Goal: Information Seeking & Learning: Learn about a topic

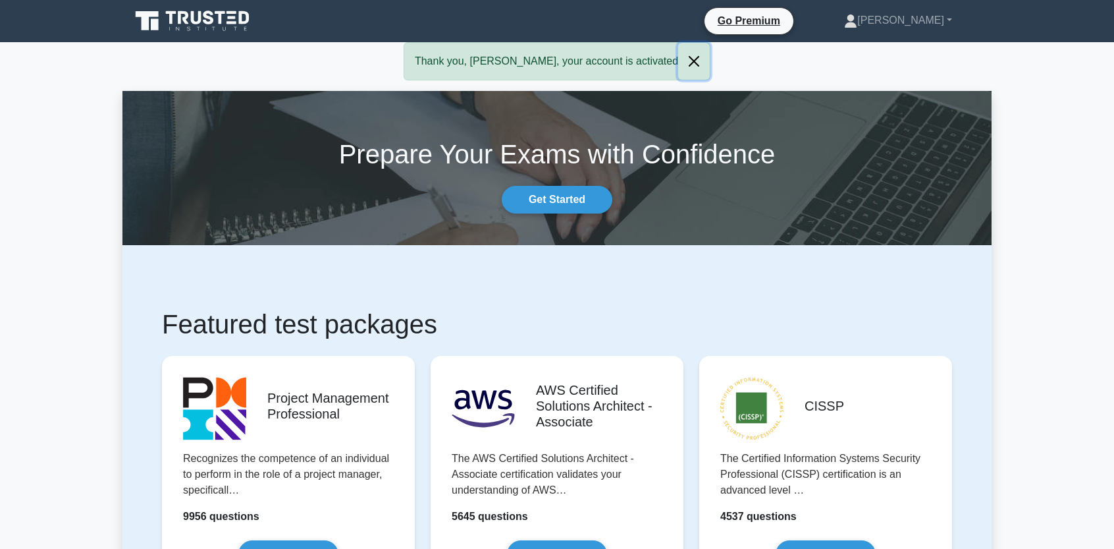
click at [678, 57] on button "Close" at bounding box center [694, 61] width 32 height 37
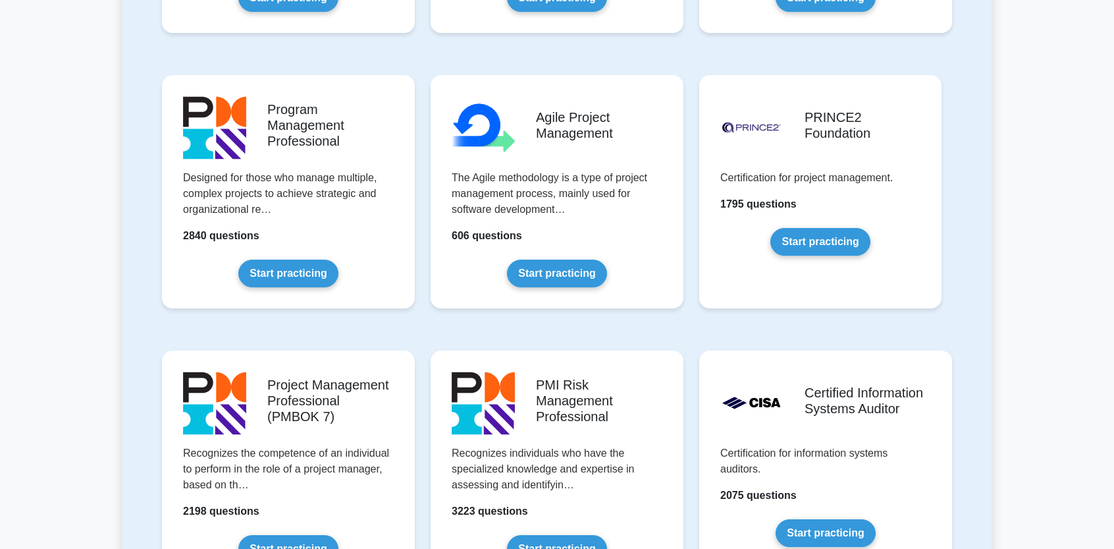
scroll to position [174, 0]
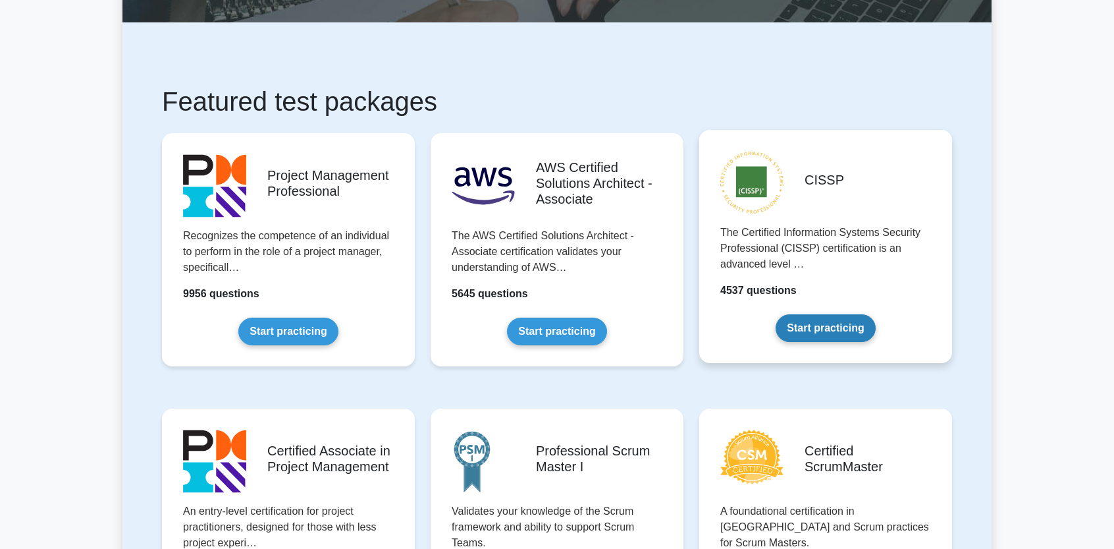
click at [814, 337] on link "Start practicing" at bounding box center [825, 328] width 99 height 28
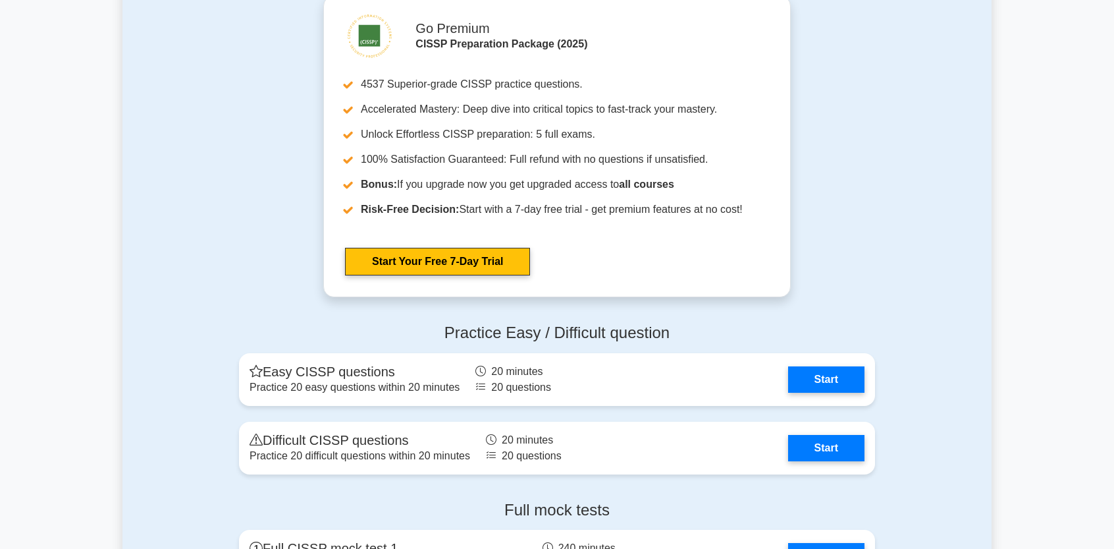
scroll to position [3471, 0]
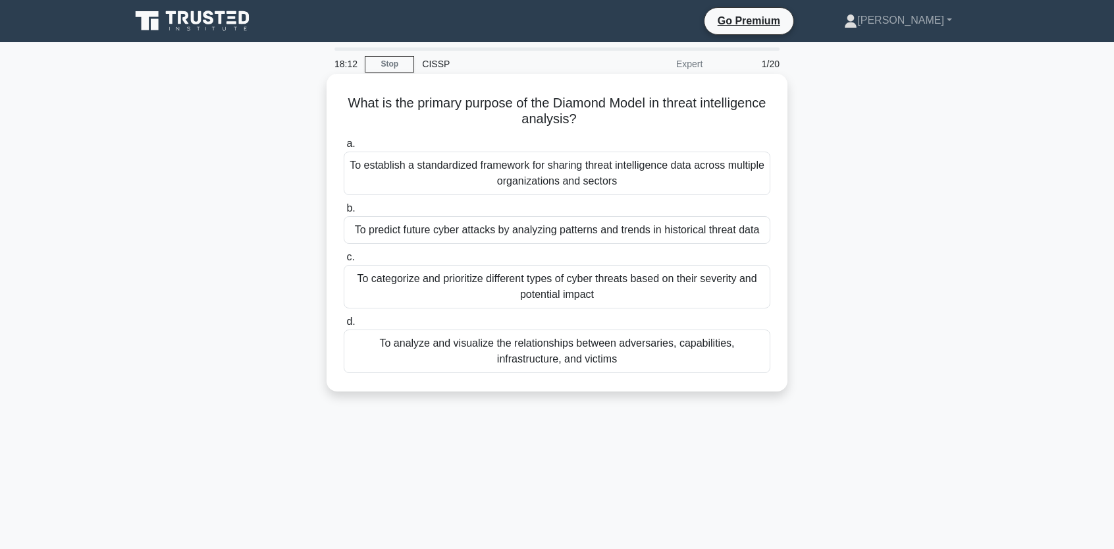
click at [618, 350] on div "To analyze and visualize the relationships between adversaries, capabilities, i…" at bounding box center [557, 350] width 427 height 43
click at [344, 326] on input "d. To analyze and visualize the relationships between adversaries, capabilities…" at bounding box center [344, 321] width 0 height 9
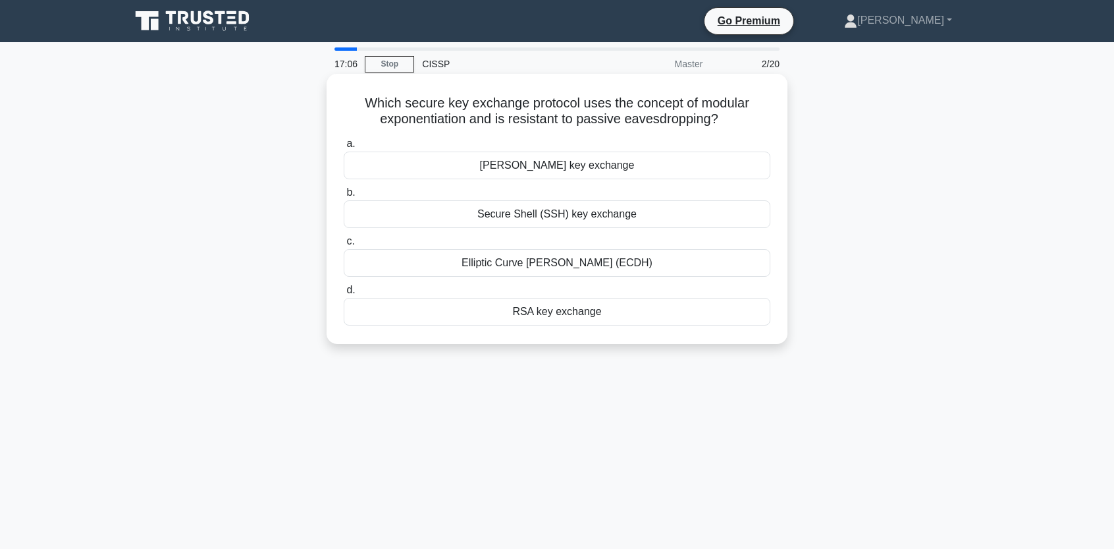
click at [661, 161] on div "Diffie-Hellman key exchange" at bounding box center [557, 165] width 427 height 28
click at [344, 148] on input "a. Diffie-Hellman key exchange" at bounding box center [344, 144] width 0 height 9
click at [581, 310] on div "Pre-installed trust anchor in client software" at bounding box center [557, 312] width 427 height 28
click at [344, 294] on input "d. Pre-installed trust anchor in client software" at bounding box center [344, 290] width 0 height 9
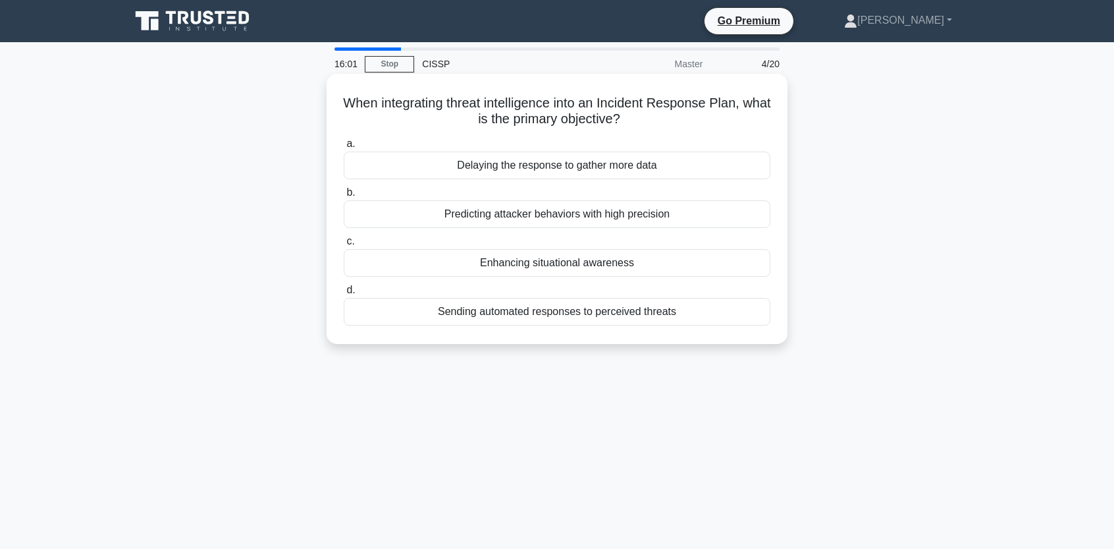
click at [724, 304] on div "Sending automated responses to perceived threats" at bounding box center [557, 312] width 427 height 28
click at [344, 294] on input "d. Sending automated responses to perceived threats" at bounding box center [344, 290] width 0 height 9
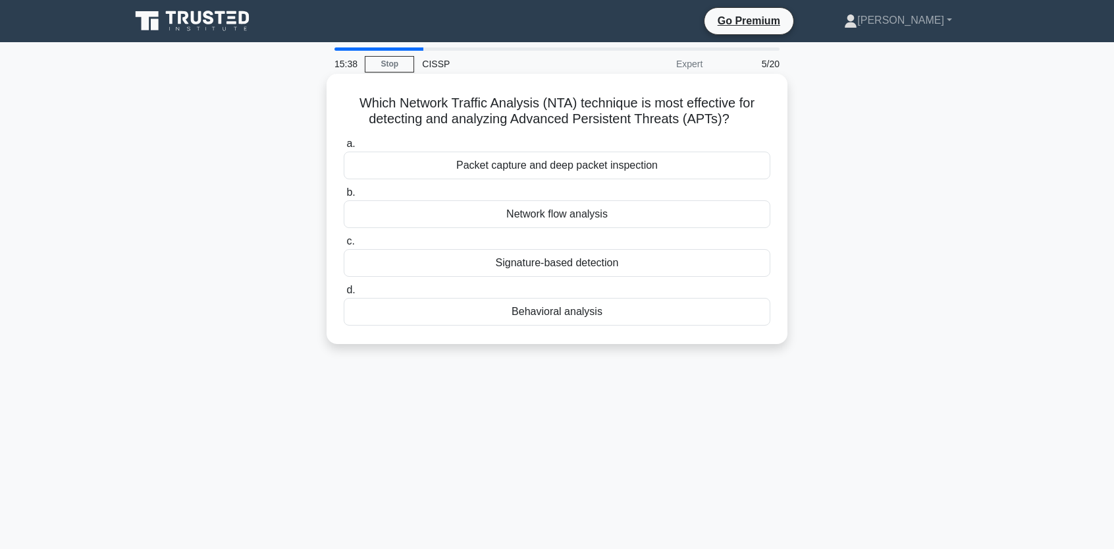
click at [584, 312] on div "Behavioral analysis" at bounding box center [557, 312] width 427 height 28
click at [344, 294] on input "d. Behavioral analysis" at bounding box center [344, 290] width 0 height 9
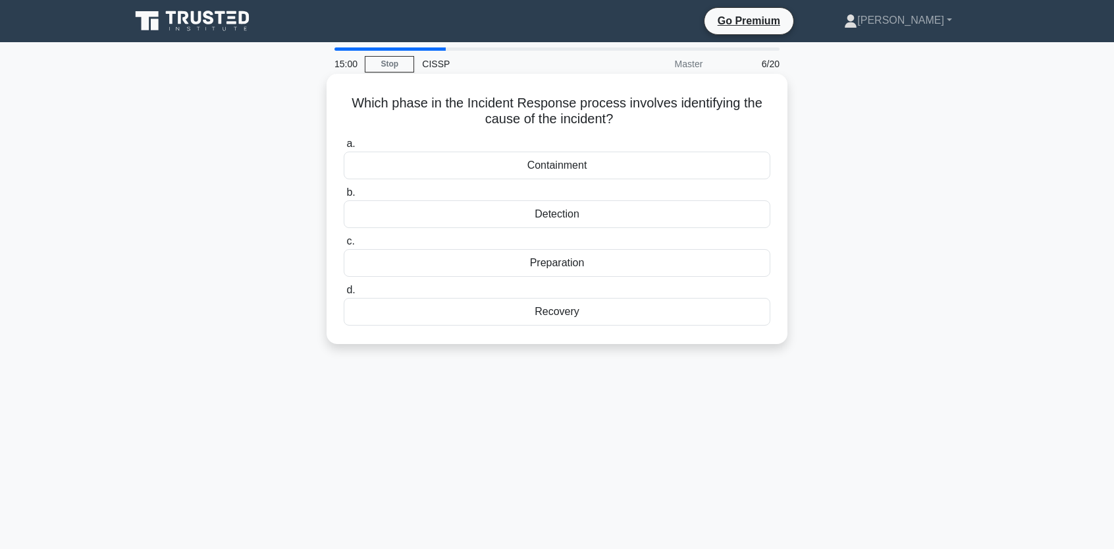
click at [764, 163] on div "Containment" at bounding box center [557, 165] width 427 height 28
click at [344, 148] on input "a. Containment" at bounding box center [344, 144] width 0 height 9
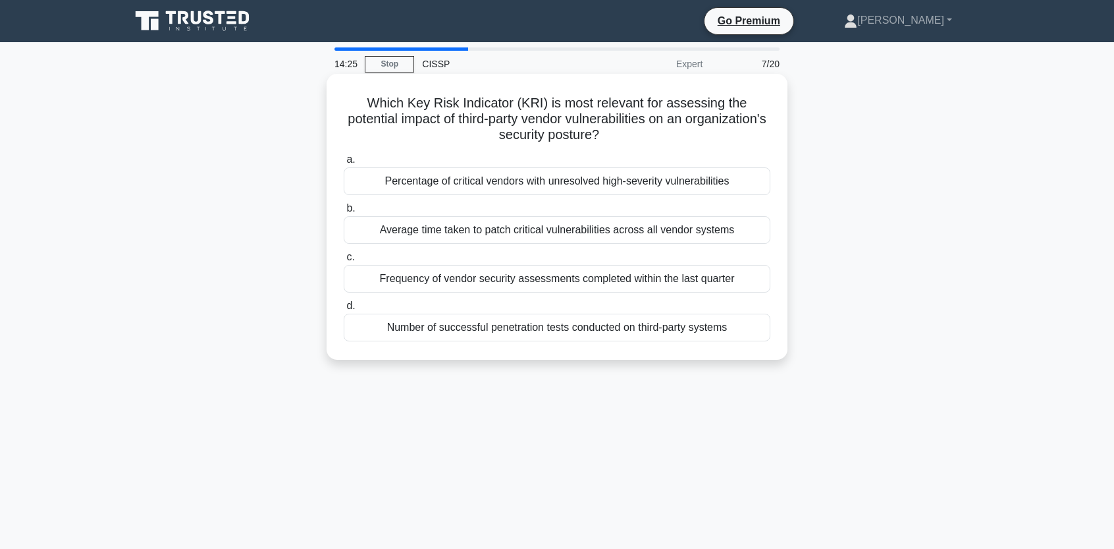
click at [715, 185] on div "Percentage of critical vendors with unresolved high-severity vulnerabilities" at bounding box center [557, 181] width 427 height 28
click at [344, 164] on input "a. Percentage of critical vendors with unresolved high-severity vulnerabilities" at bounding box center [344, 159] width 0 height 9
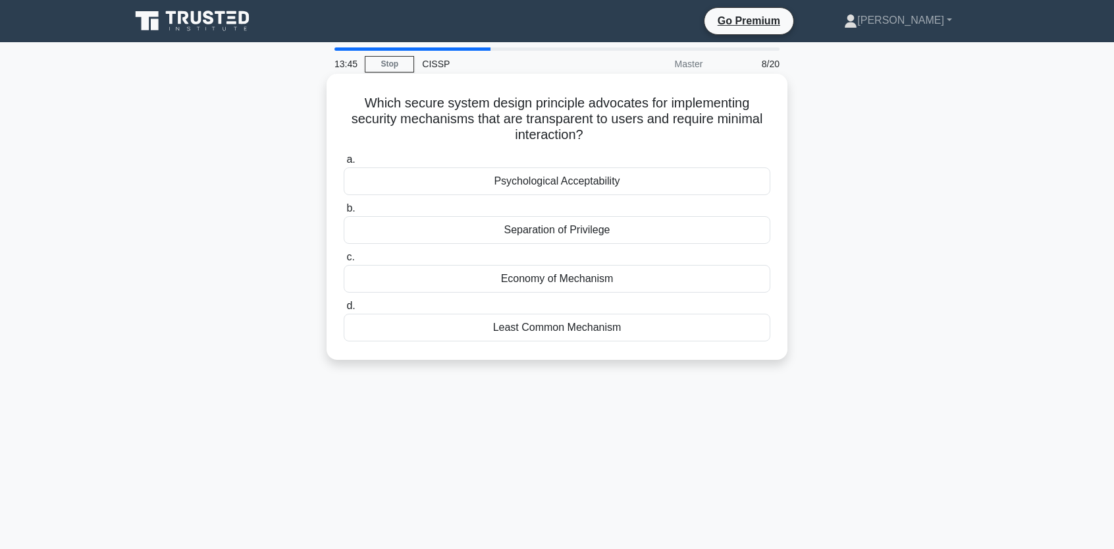
click at [735, 184] on div "Psychological Acceptability" at bounding box center [557, 181] width 427 height 28
click at [344, 164] on input "a. Psychological Acceptability" at bounding box center [344, 159] width 0 height 9
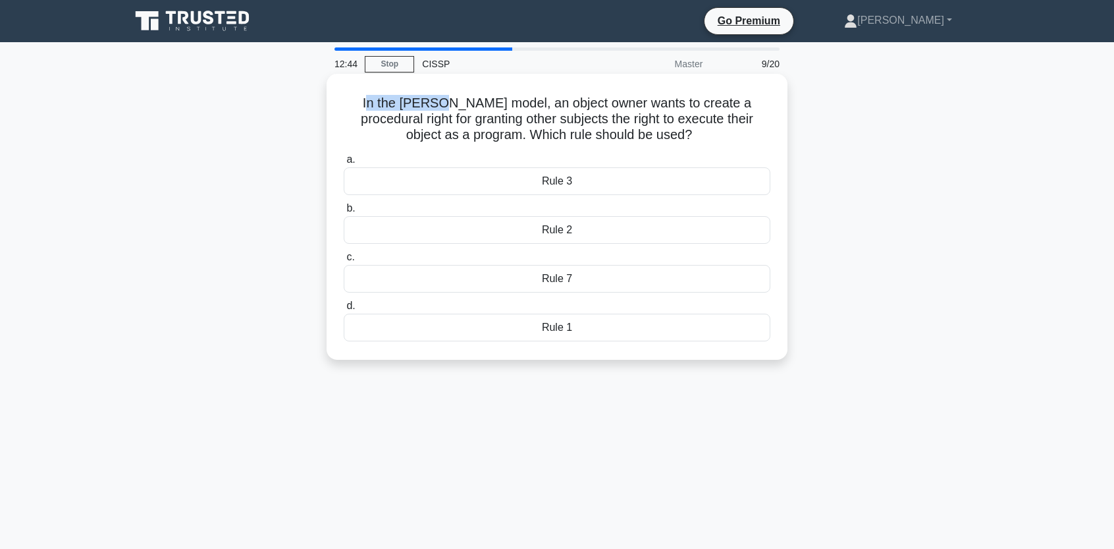
drag, startPoint x: 367, startPoint y: 99, endPoint x: 443, endPoint y: 101, distance: 75.7
click at [443, 101] on h5 "In the Graham-Denning model, an object owner wants to create a procedural right…" at bounding box center [556, 119] width 429 height 49
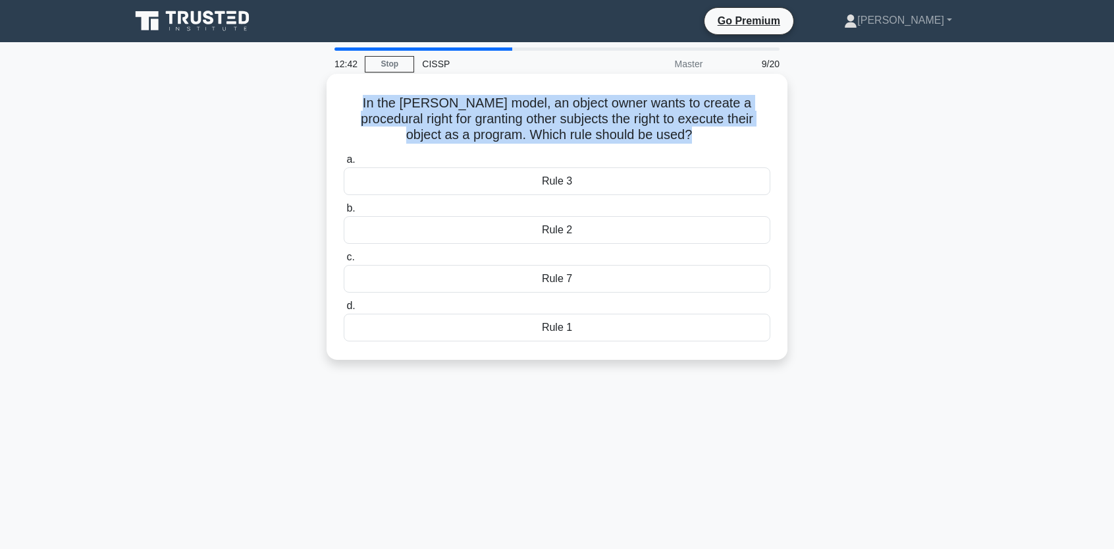
drag, startPoint x: 352, startPoint y: 101, endPoint x: 689, endPoint y: 134, distance: 338.2
click at [689, 134] on h5 "In the Graham-Denning model, an object owner wants to create a procedural right…" at bounding box center [556, 119] width 429 height 49
click at [638, 105] on h5 "In the Graham-Denning model, an object owner wants to create a procedural right…" at bounding box center [556, 119] width 429 height 49
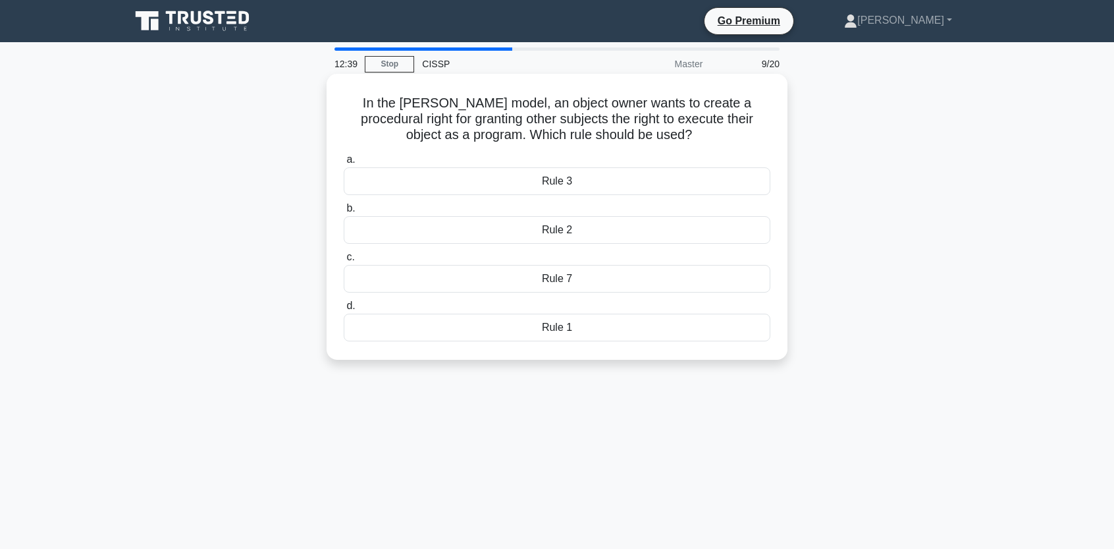
drag, startPoint x: 354, startPoint y: 97, endPoint x: 698, endPoint y: 136, distance: 346.0
click at [698, 136] on h5 "In the Graham-Denning model, an object owner wants to create a procedural right…" at bounding box center [556, 119] width 429 height 49
copy h5 "In the [PERSON_NAME] model, an object owner wants to create a procedural right …"
click at [880, 310] on div "In the Graham-Denning model, an object owner wants to create a procedural right…" at bounding box center [556, 228] width 869 height 302
click at [732, 231] on div "Rule 2" at bounding box center [557, 230] width 427 height 28
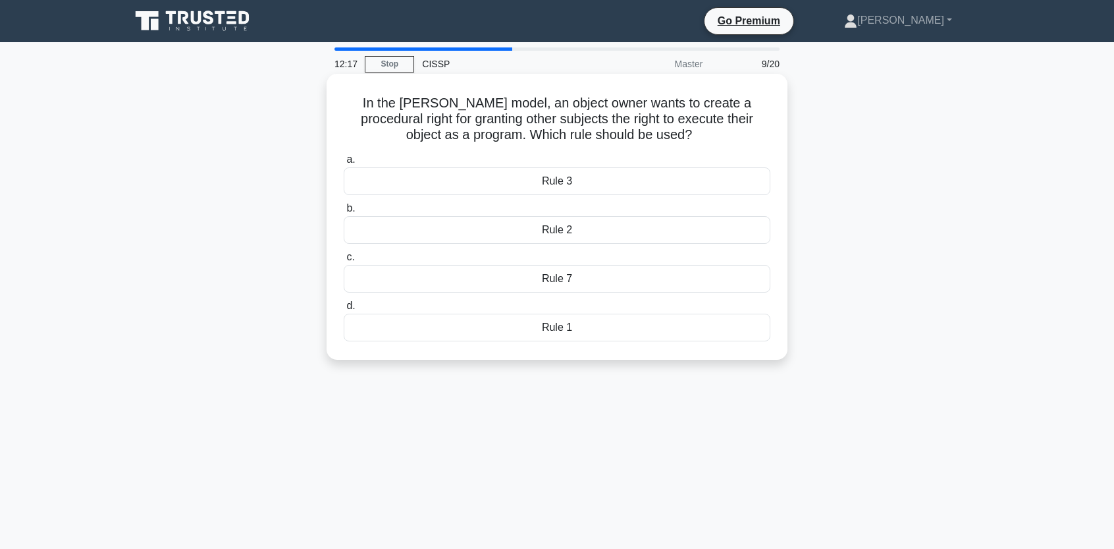
click at [344, 213] on input "b. Rule 2" at bounding box center [344, 208] width 0 height 9
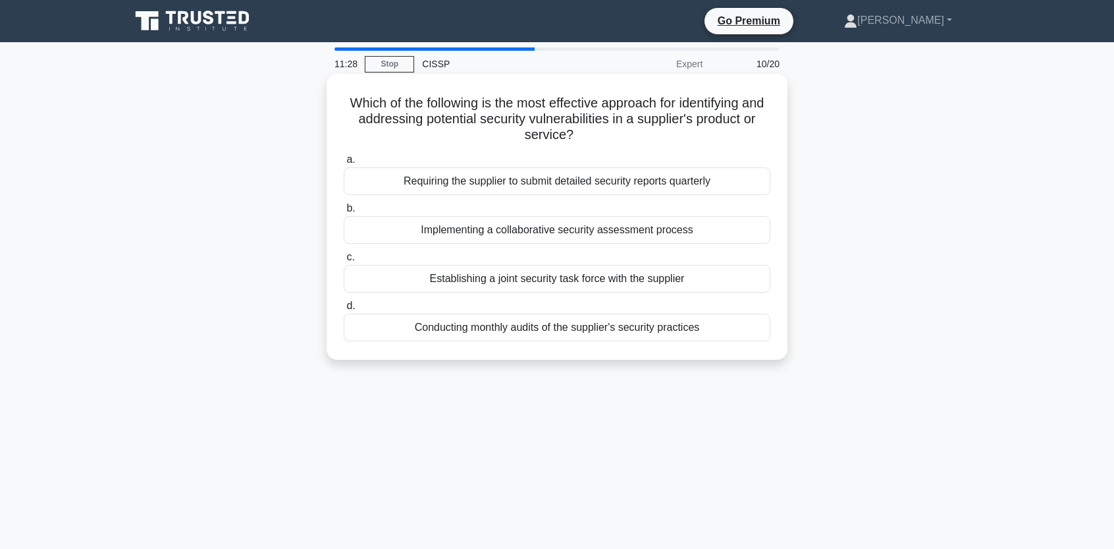
click at [574, 327] on div "Conducting monthly audits of the supplier's security practices" at bounding box center [557, 327] width 427 height 28
click at [344, 310] on input "d. Conducting monthly audits of the supplier's security practices" at bounding box center [344, 306] width 0 height 9
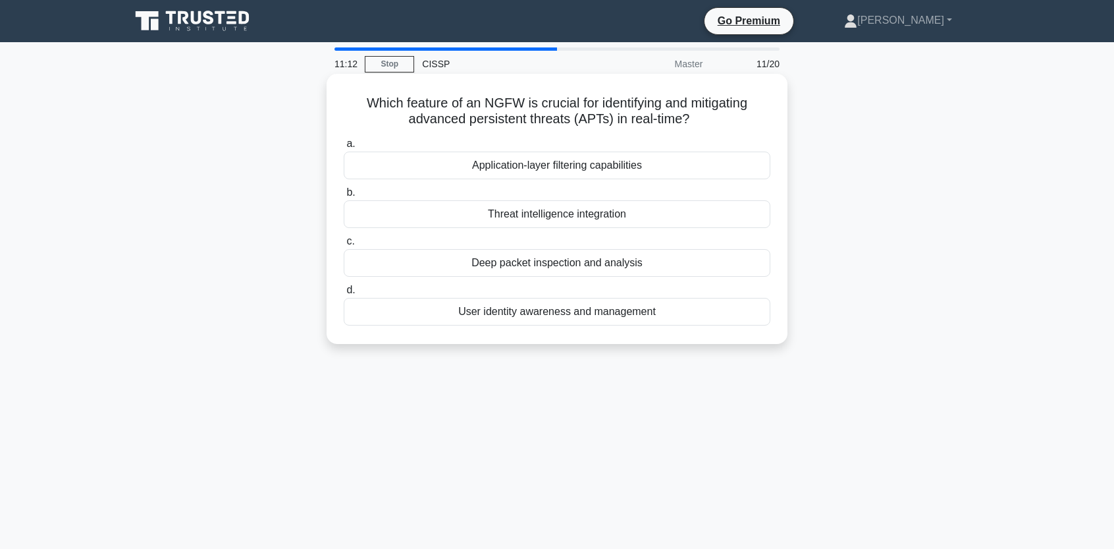
click at [581, 215] on div "Threat intelligence integration" at bounding box center [557, 214] width 427 height 28
click at [344, 197] on input "b. Threat intelligence integration" at bounding box center [344, 192] width 0 height 9
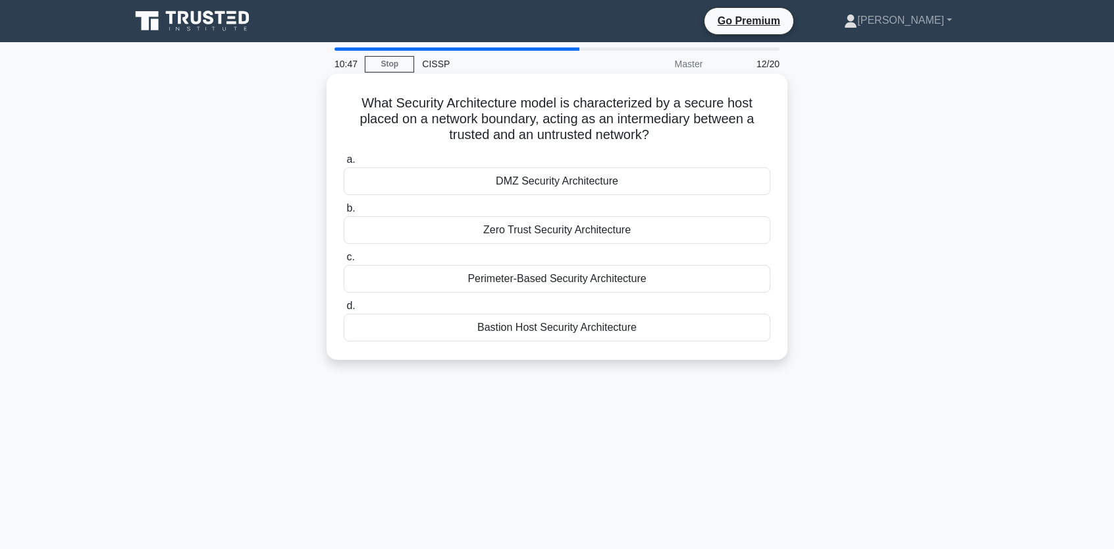
click at [589, 180] on div "DMZ Security Architecture" at bounding box center [557, 181] width 427 height 28
click at [344, 164] on input "a. DMZ Security Architecture" at bounding box center [344, 159] width 0 height 9
click at [608, 337] on div "Installing automated code review tools" at bounding box center [557, 327] width 427 height 28
click at [344, 310] on input "d. Installing automated code review tools" at bounding box center [344, 306] width 0 height 9
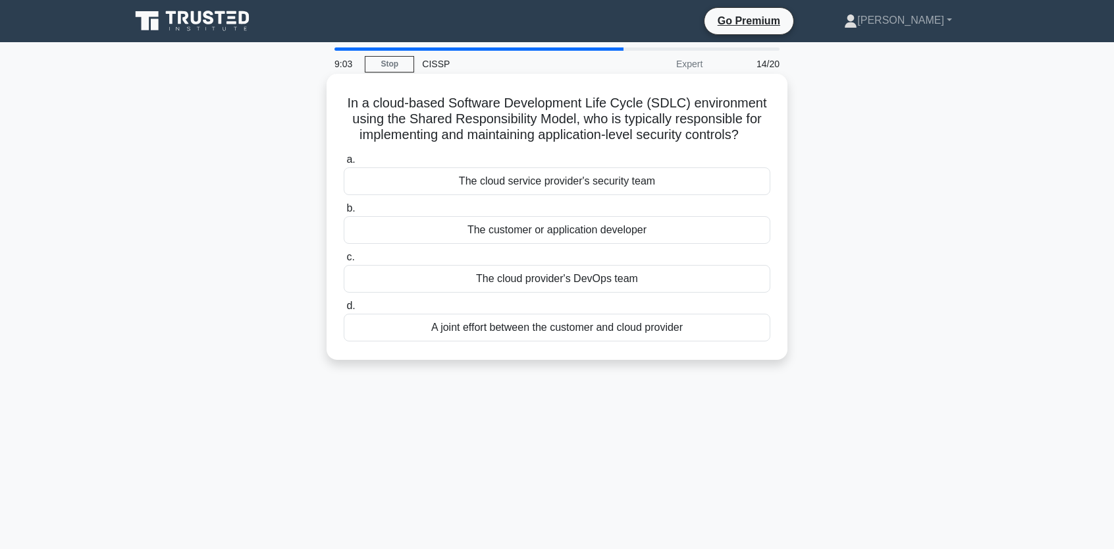
click at [739, 238] on div "The customer or application developer" at bounding box center [557, 230] width 427 height 28
click at [344, 213] on input "b. The customer or application developer" at bounding box center [344, 208] width 0 height 9
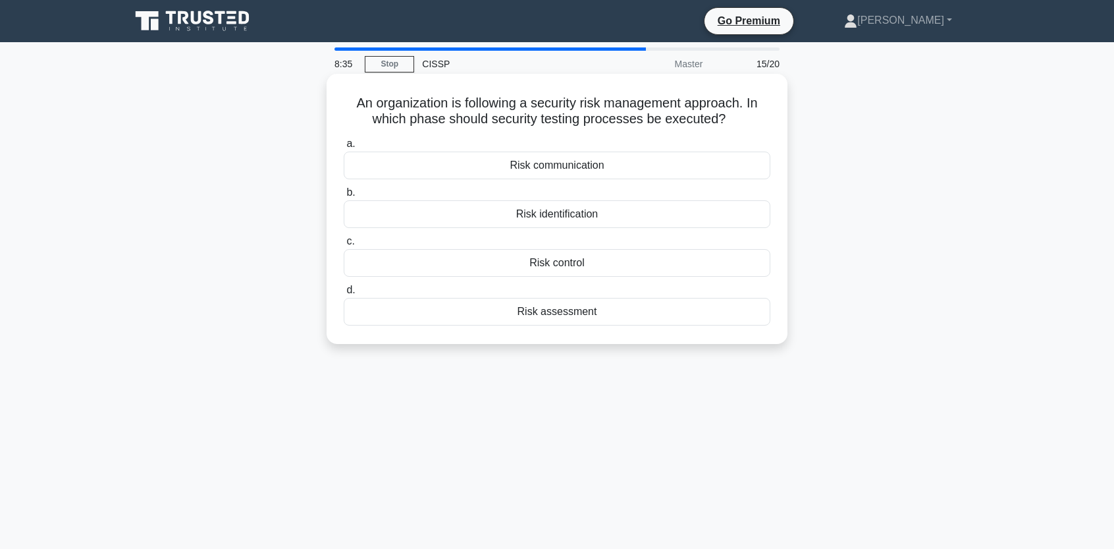
click at [703, 310] on div "Risk assessment" at bounding box center [557, 312] width 427 height 28
click at [344, 294] on input "d. Risk assessment" at bounding box center [344, 290] width 0 height 9
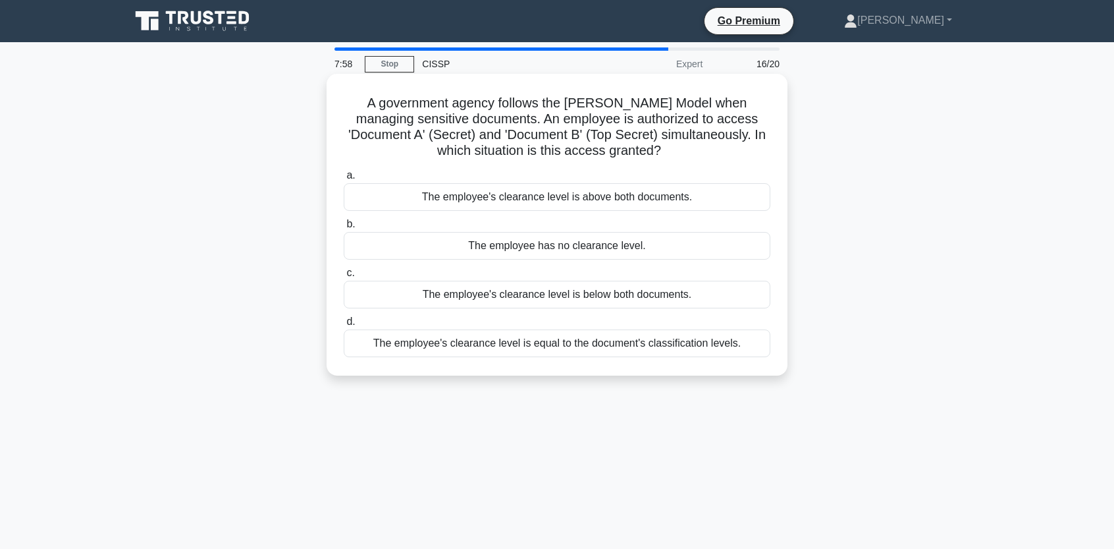
click at [682, 206] on div "The employee's clearance level is above both documents." at bounding box center [557, 197] width 427 height 28
click at [344, 180] on input "a. The employee's clearance level is above both documents." at bounding box center [344, 175] width 0 height 9
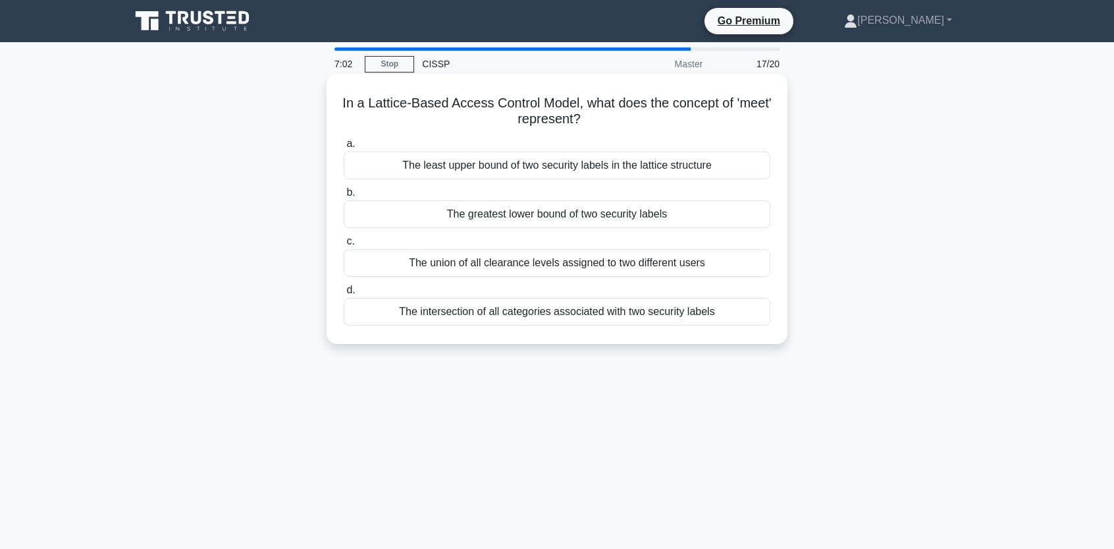
click at [680, 323] on div "The intersection of all categories associated with two security labels" at bounding box center [557, 312] width 427 height 28
click at [344, 294] on input "d. The intersection of all categories associated with two security labels" at bounding box center [344, 290] width 0 height 9
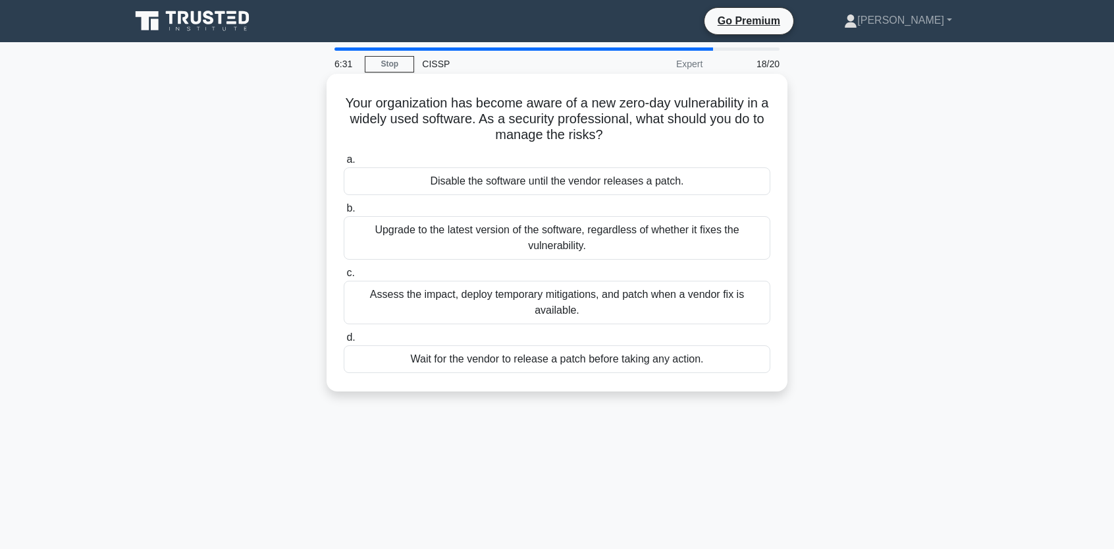
click at [709, 315] on div "Assess the impact, deploy temporary mitigations, and patch when a vendor fix is…" at bounding box center [557, 302] width 427 height 43
click at [344, 277] on input "c. Assess the impact, deploy temporary mitigations, and patch when a vendor fix…" at bounding box center [344, 273] width 0 height 9
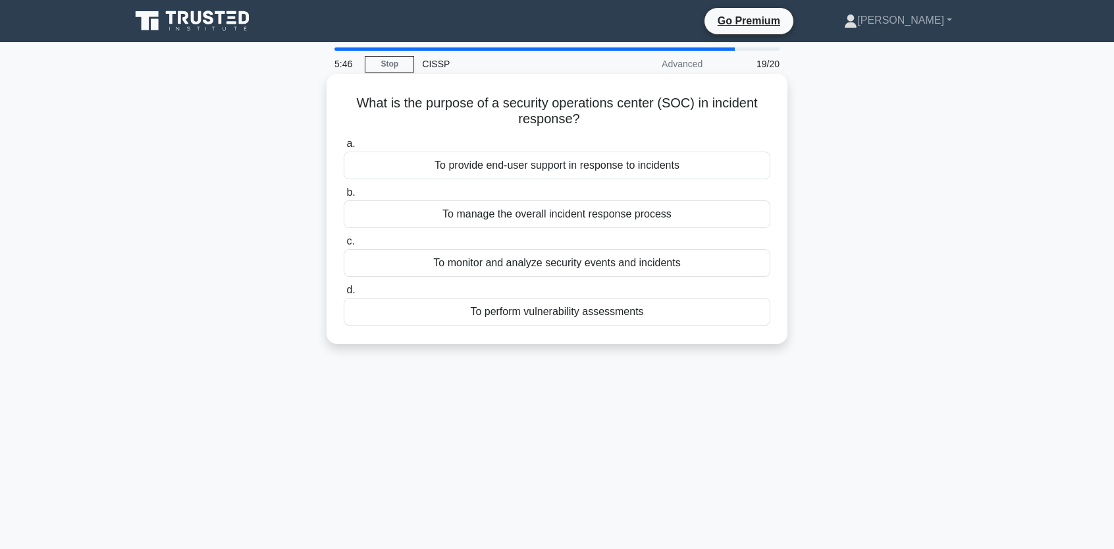
click at [603, 218] on div "To manage the overall incident response process" at bounding box center [557, 214] width 427 height 28
click at [344, 197] on input "b. To manage the overall incident response process" at bounding box center [344, 192] width 0 height 9
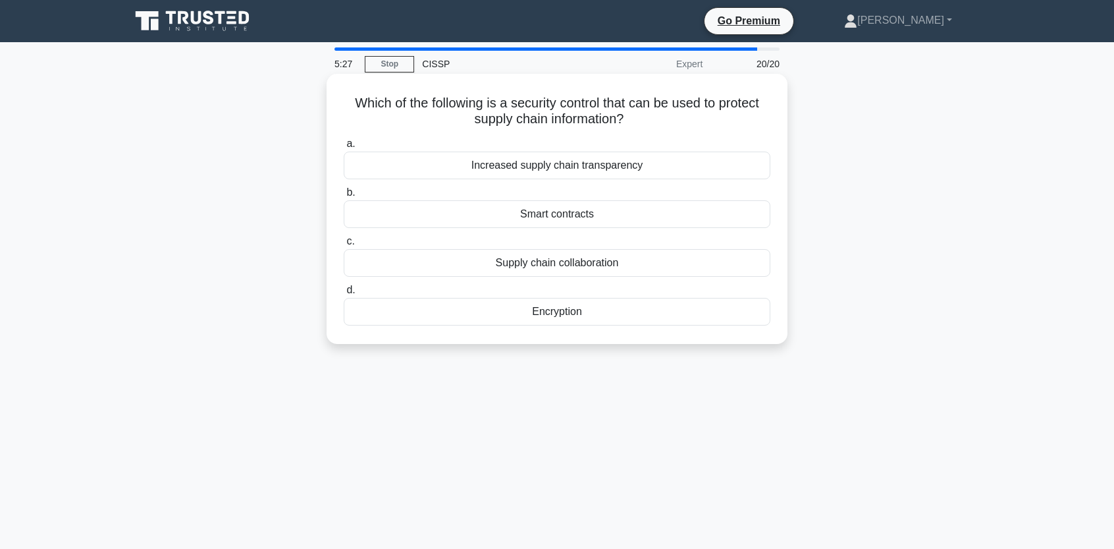
click at [562, 319] on div "Encryption" at bounding box center [557, 312] width 427 height 28
click at [344, 294] on input "d. Encryption" at bounding box center [344, 290] width 0 height 9
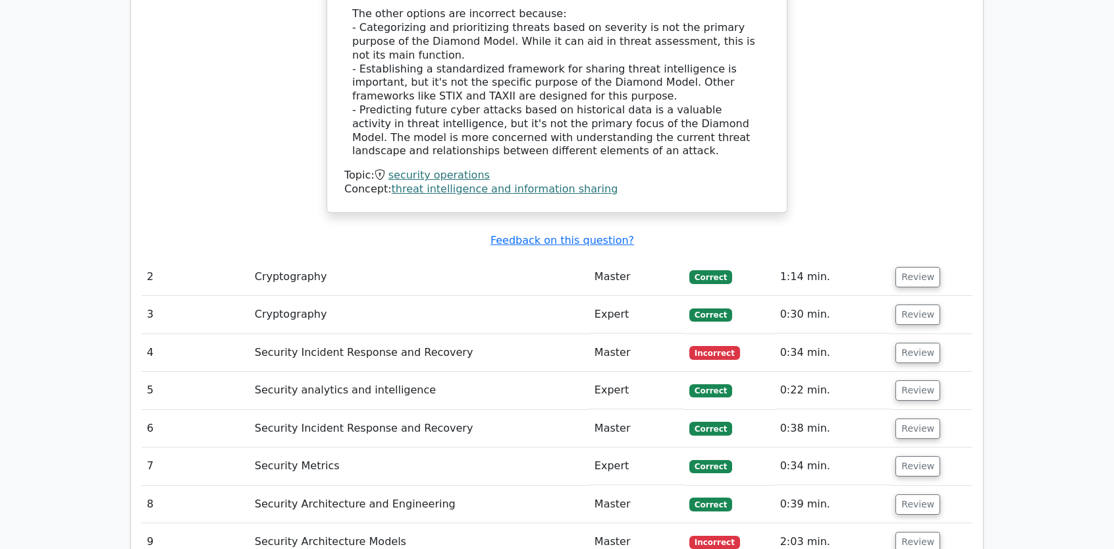
scroll to position [1921, 0]
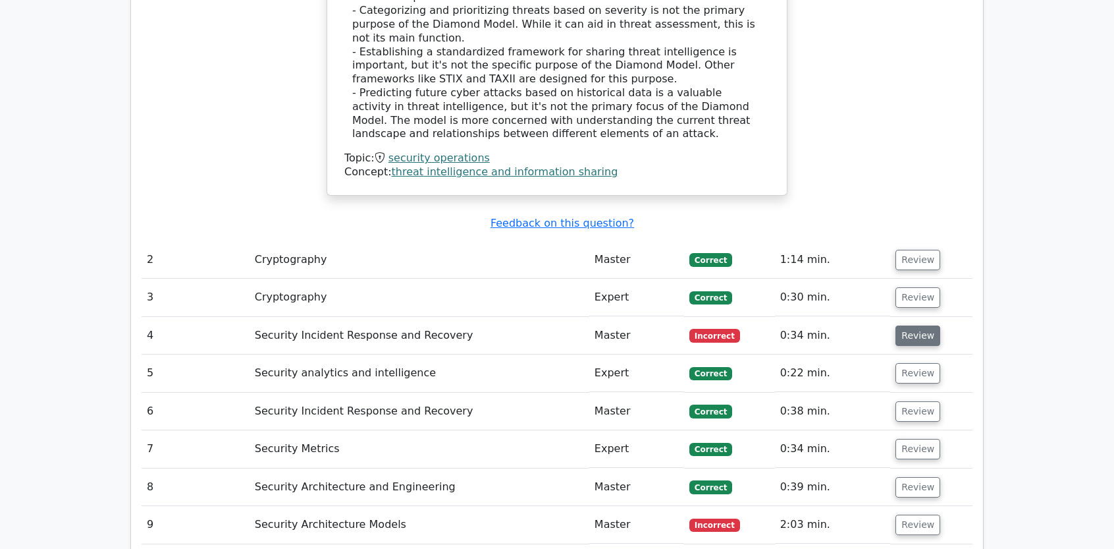
click at [915, 325] on button "Review" at bounding box center [918, 335] width 45 height 20
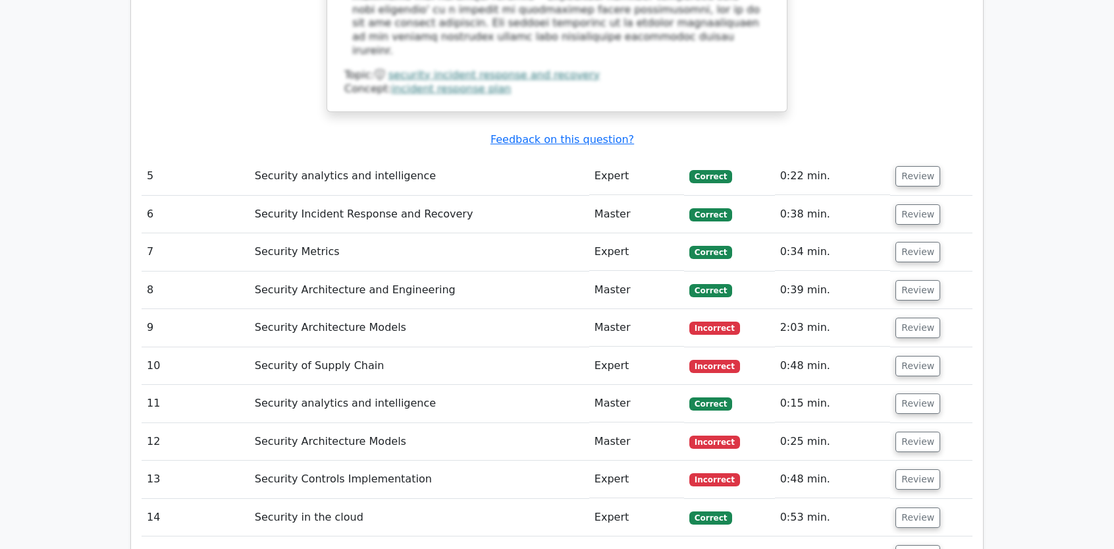
scroll to position [2728, 0]
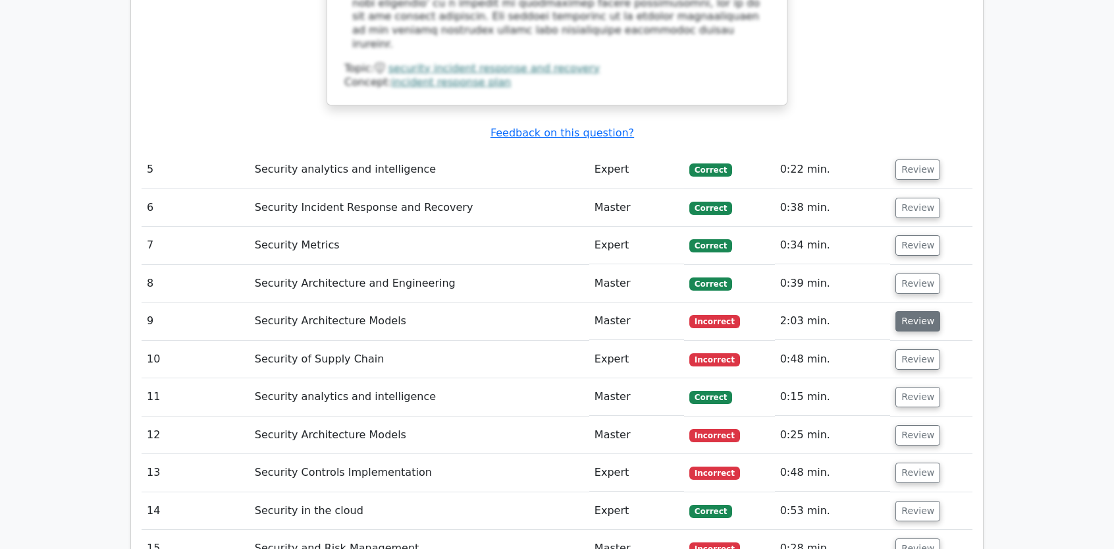
click at [909, 311] on button "Review" at bounding box center [918, 321] width 45 height 20
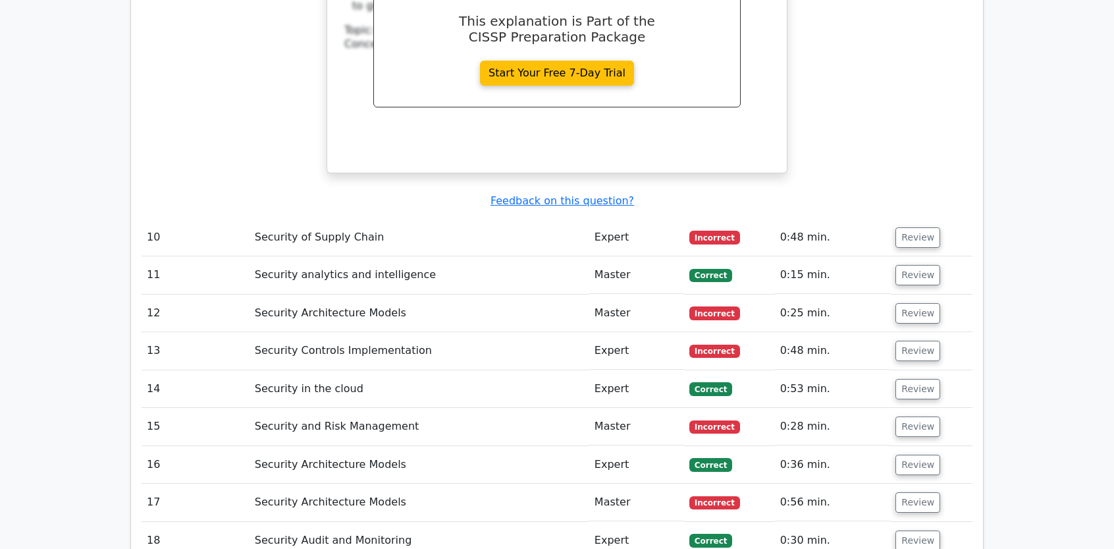
scroll to position [3404, 0]
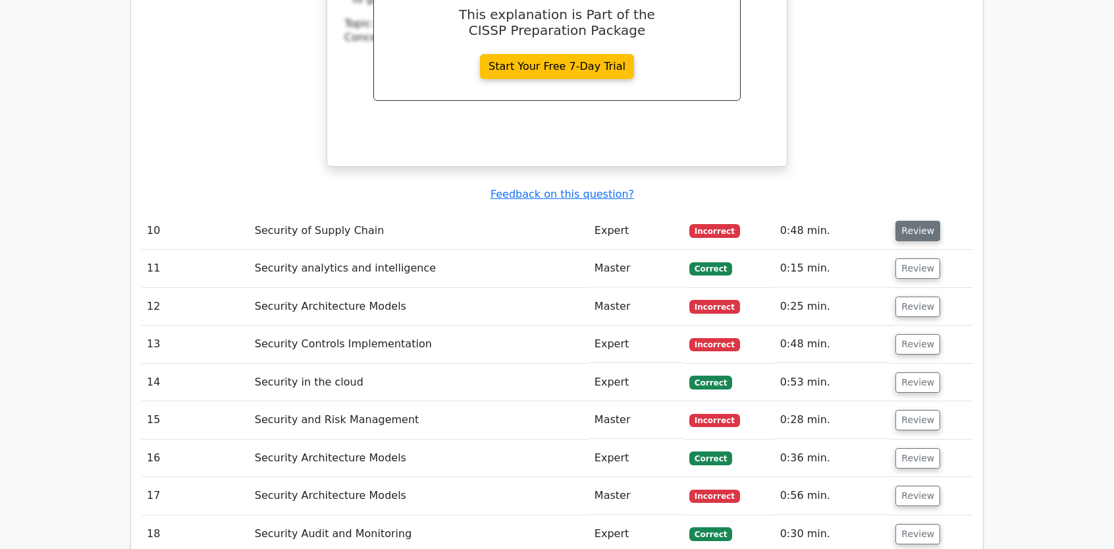
click at [926, 221] on button "Review" at bounding box center [918, 231] width 45 height 20
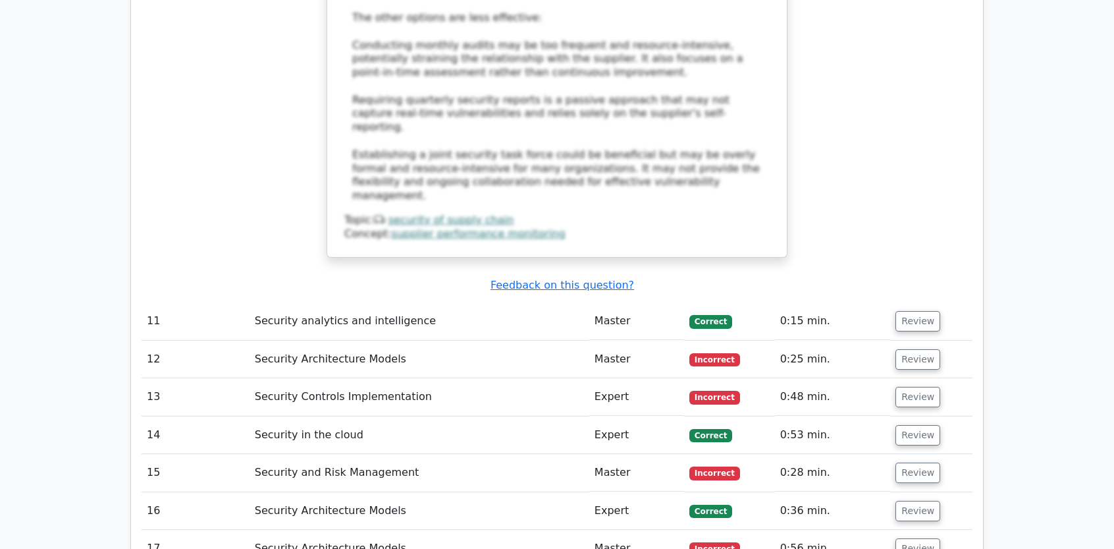
scroll to position [4229, 0]
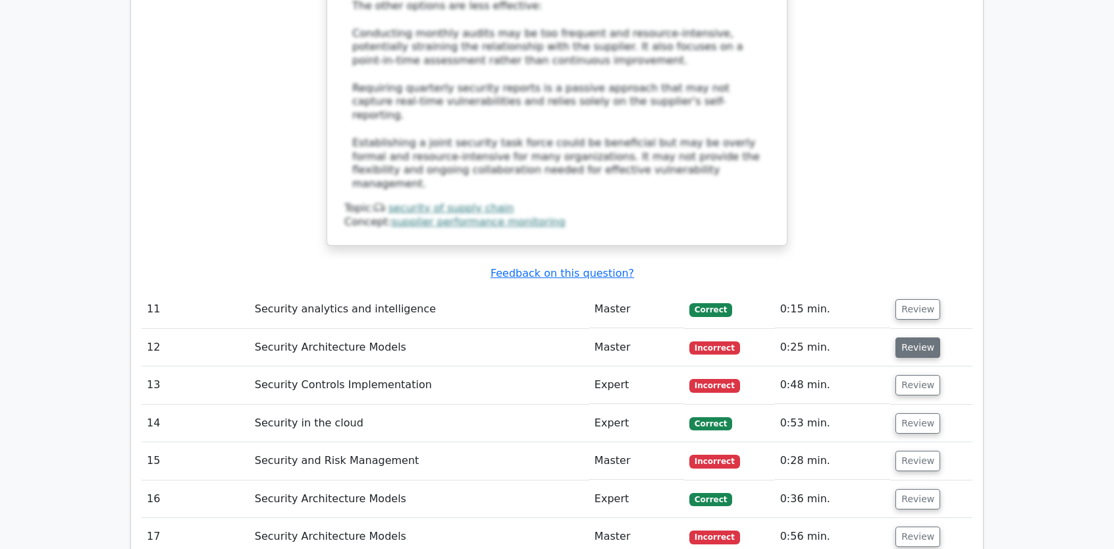
click at [901, 337] on button "Review" at bounding box center [918, 347] width 45 height 20
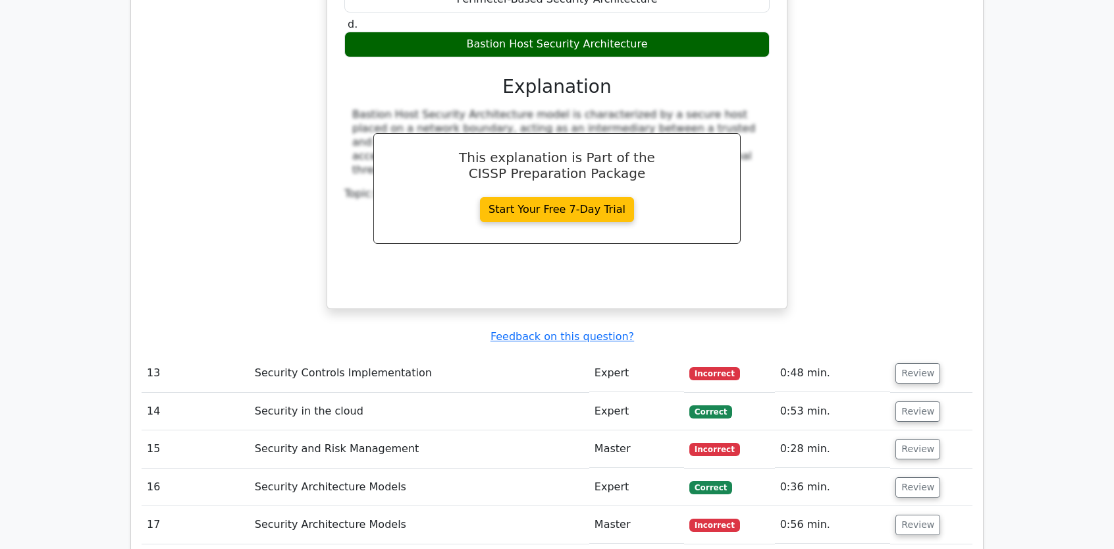
scroll to position [4875, 0]
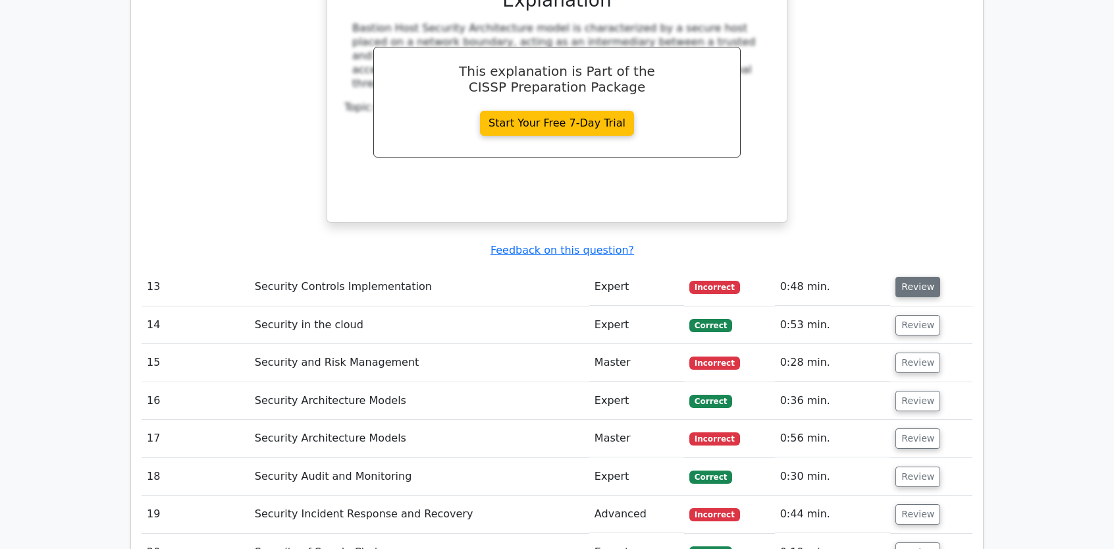
click at [910, 277] on button "Review" at bounding box center [918, 287] width 45 height 20
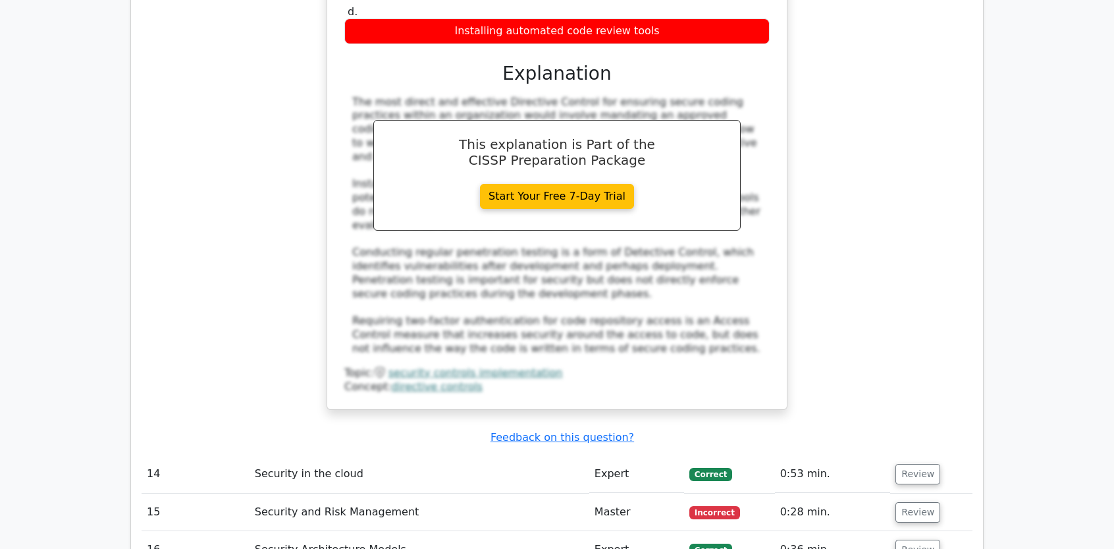
scroll to position [5385, 0]
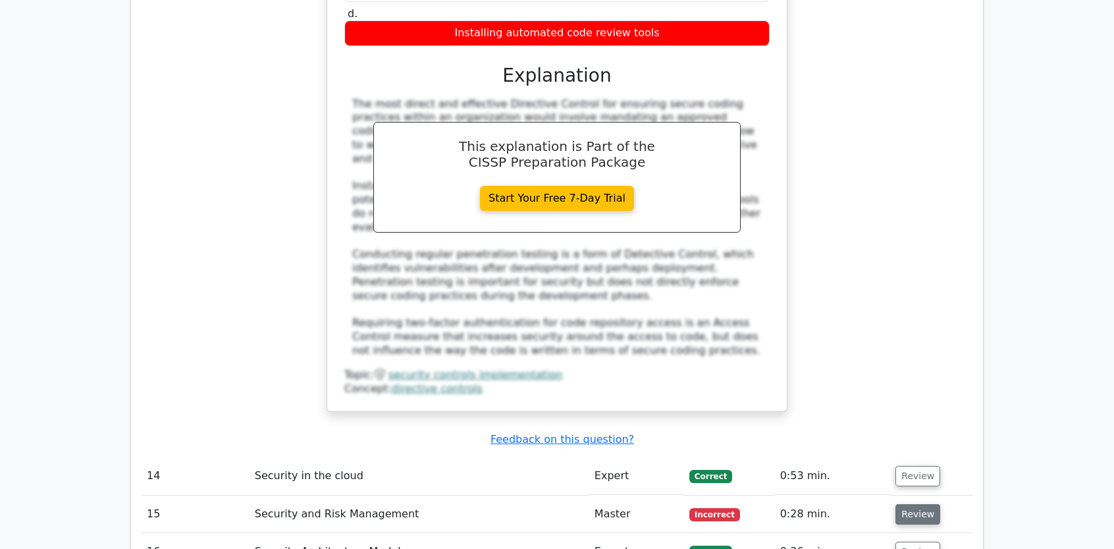
click at [909, 504] on button "Review" at bounding box center [918, 514] width 45 height 20
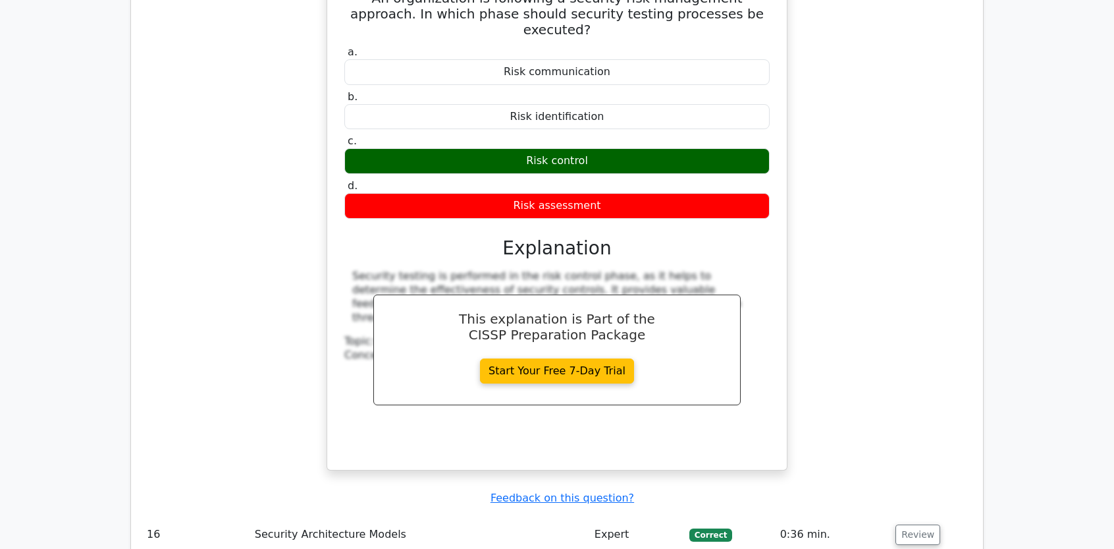
scroll to position [5958, 0]
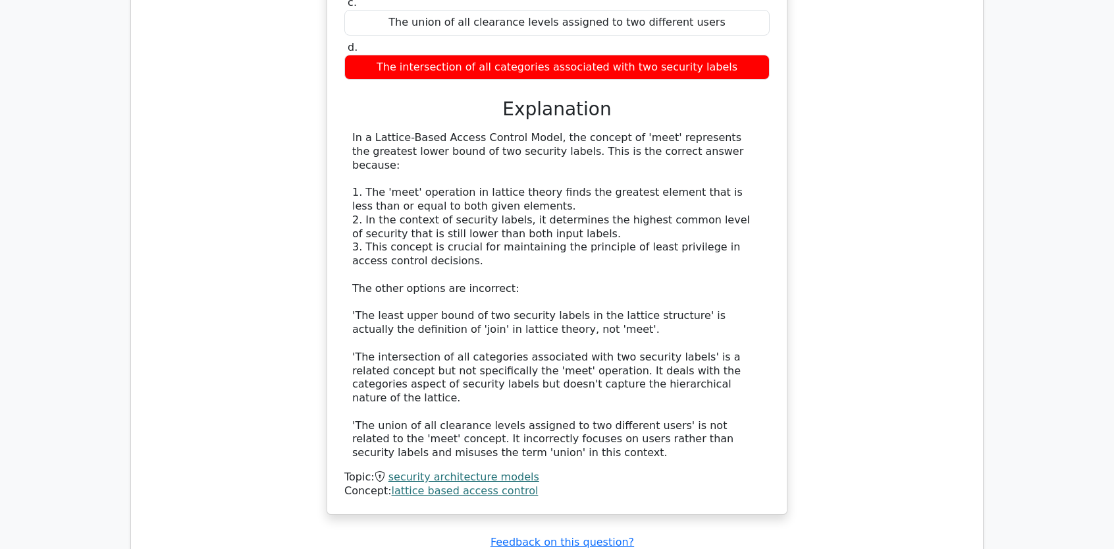
scroll to position [6704, 0]
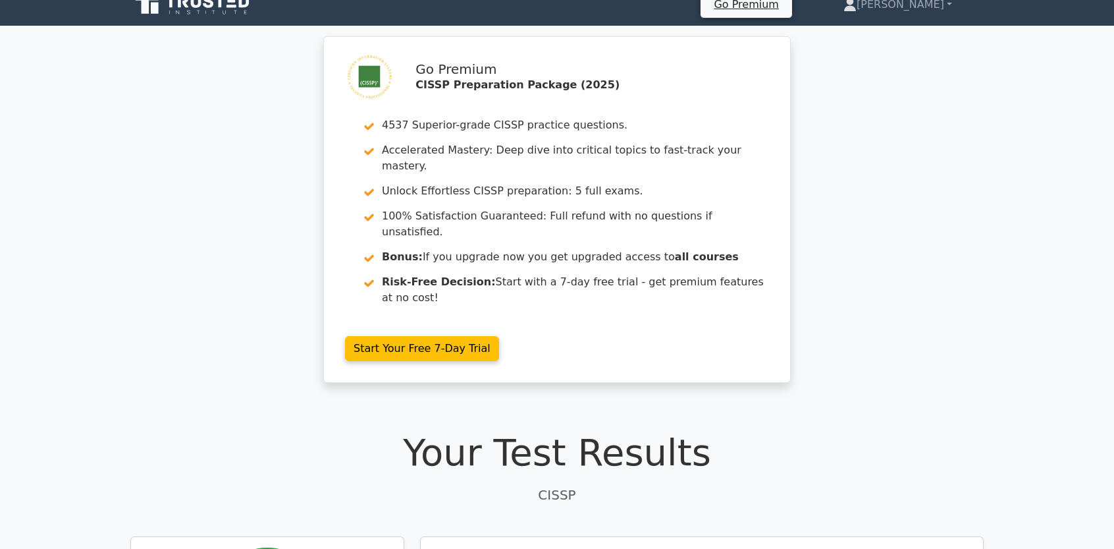
scroll to position [0, 0]
